Goal: Check status: Check status

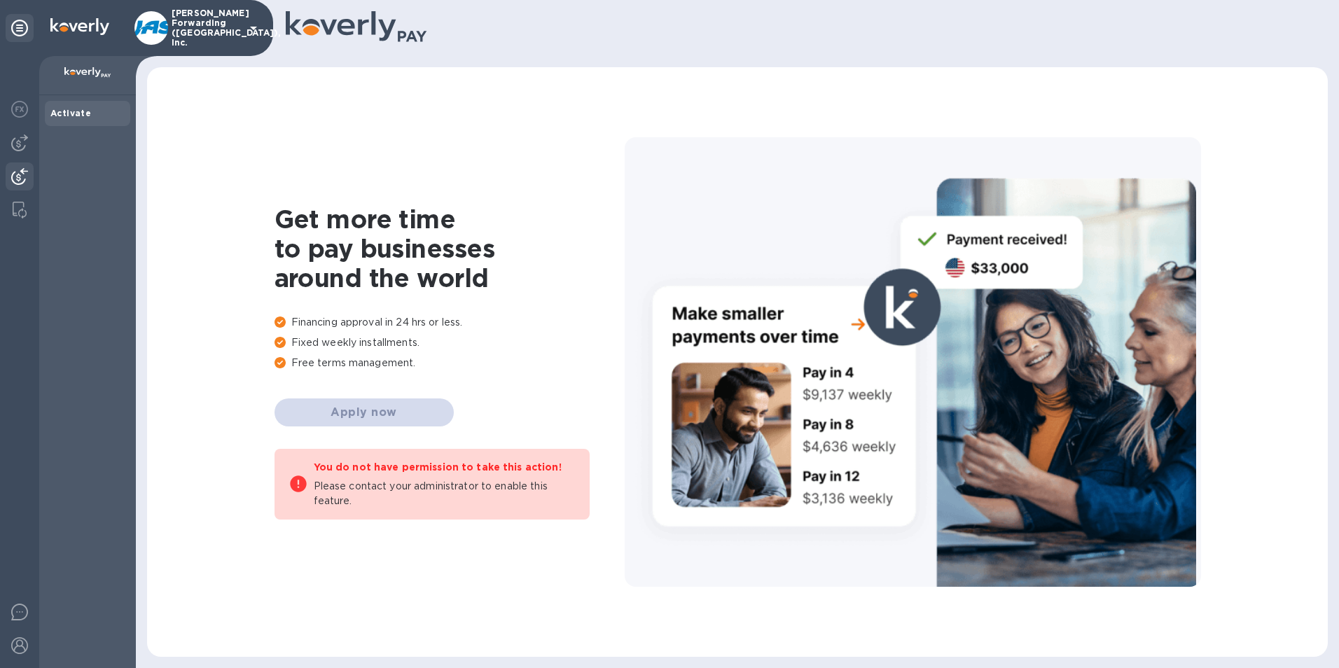
click at [21, 175] on img at bounding box center [19, 176] width 17 height 17
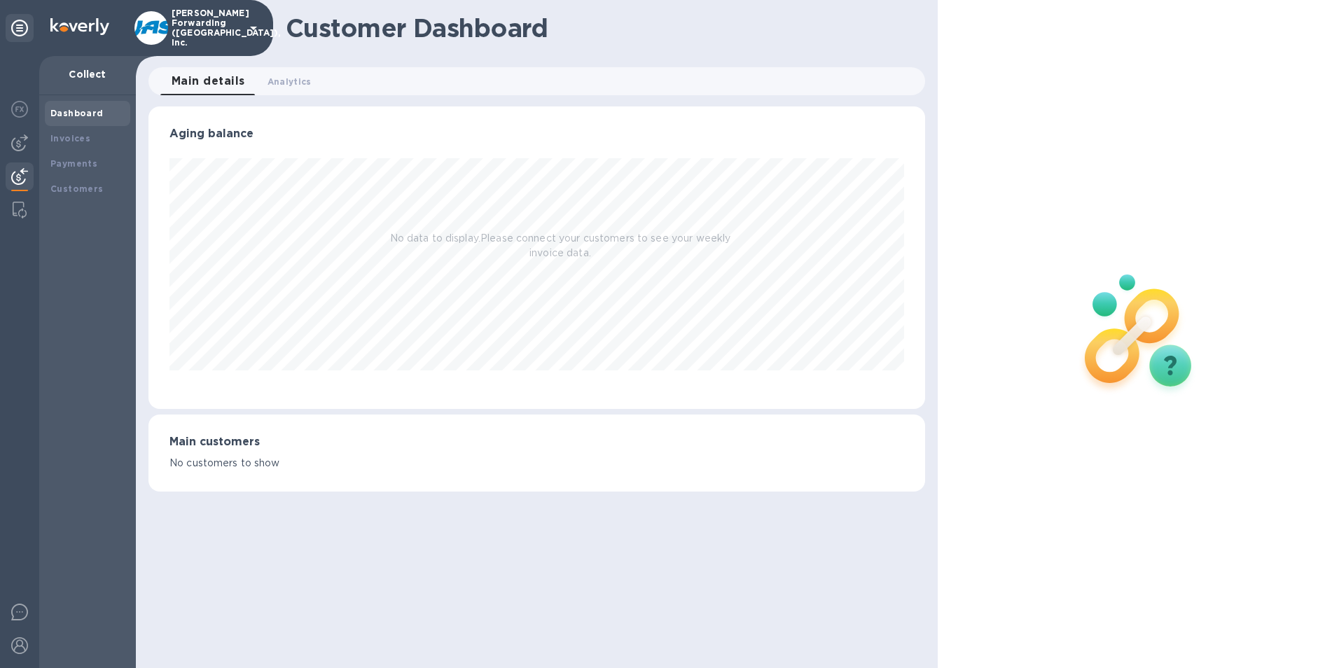
scroll to position [303, 777]
click at [66, 163] on b "Payments" at bounding box center [73, 163] width 47 height 11
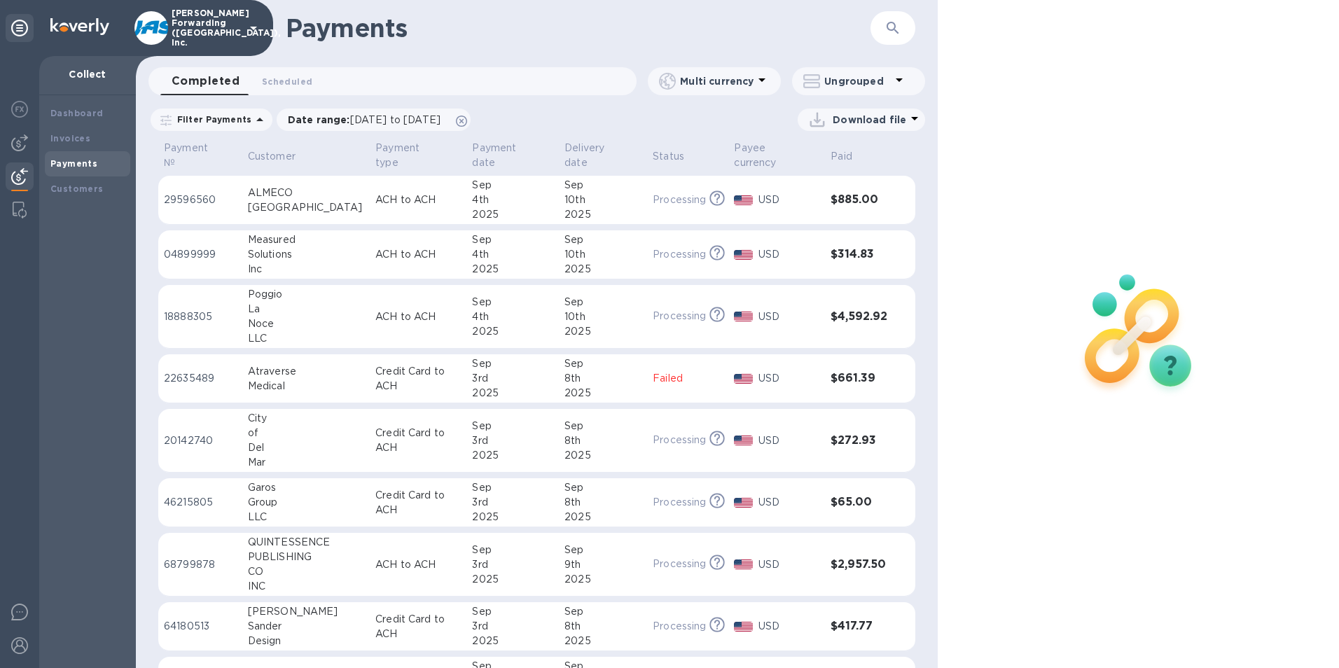
click at [892, 29] on icon "button" at bounding box center [893, 28] width 12 height 12
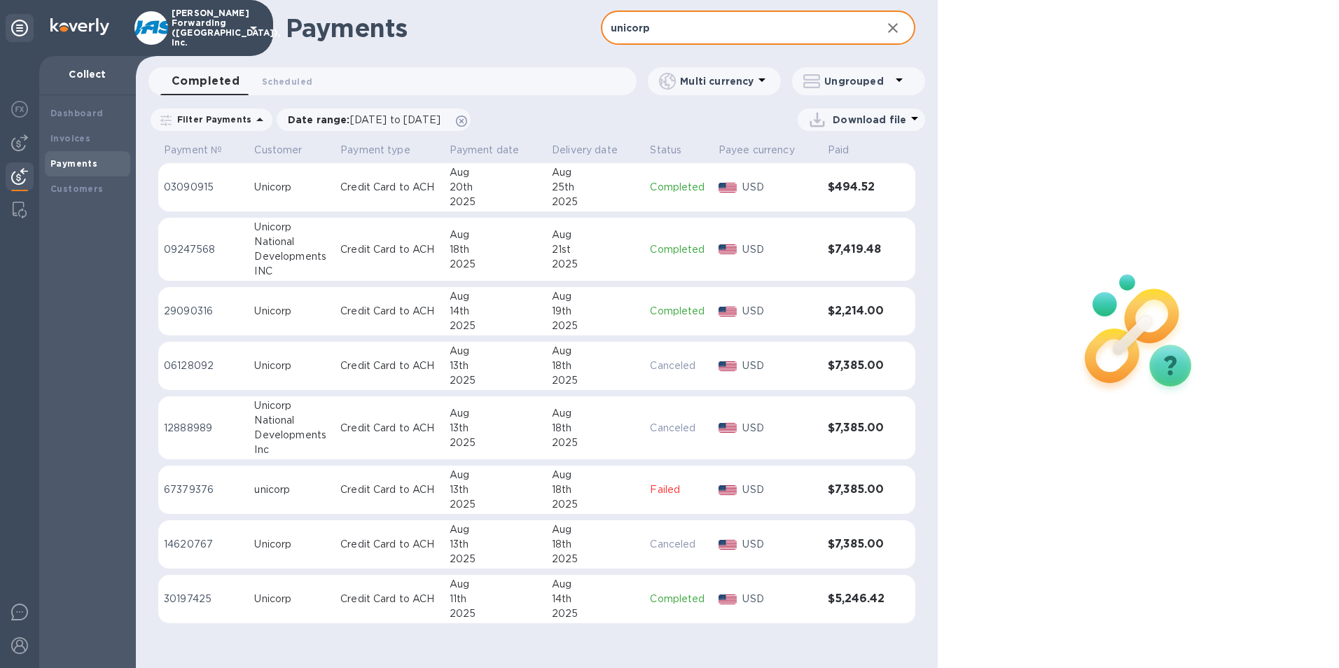
type input "unicorp"
click at [242, 306] on p "29090316" at bounding box center [203, 311] width 79 height 15
